Goal: Go to known website: Access a specific website the user already knows

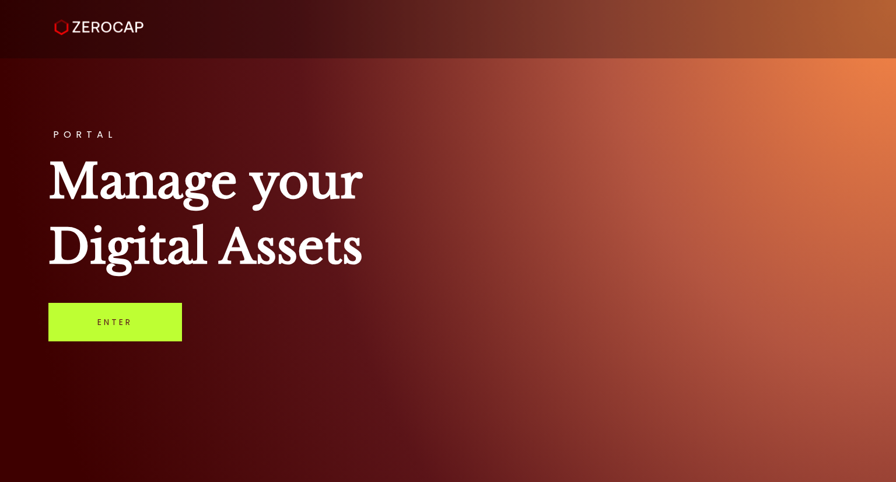
click at [126, 323] on link "Enter" at bounding box center [115, 322] width 134 height 38
click at [126, 338] on link "Enter" at bounding box center [115, 322] width 134 height 38
